Goal: Navigation & Orientation: Find specific page/section

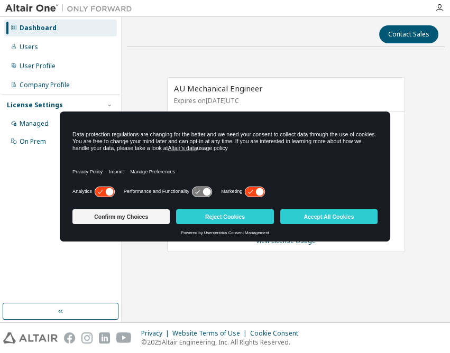
click at [230, 66] on div "AU Mechanical Engineer Expires on [DATE] UTC 0 of 126 ALTAIR UNITS USED 0 of 1 …" at bounding box center [286, 170] width 318 height 229
click at [309, 226] on div "Confirm my Choices Reject Cookies Accept All Cookies" at bounding box center [224, 217] width 305 height 25
click at [308, 220] on button "Accept All Cookies" at bounding box center [328, 216] width 97 height 15
